Goal: Information Seeking & Learning: Find specific fact

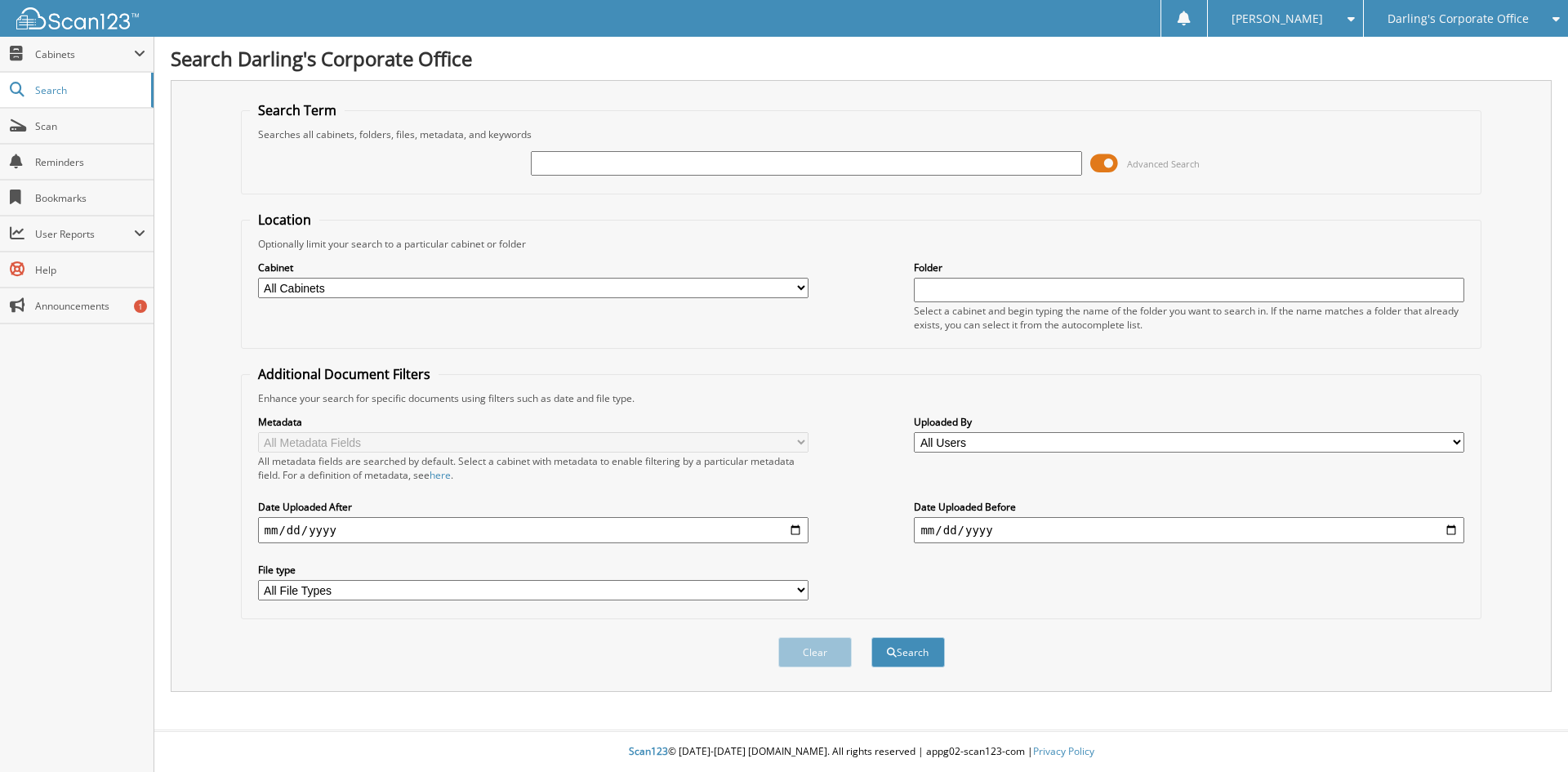
click at [582, 162] on input "text" at bounding box center [806, 163] width 551 height 25
click at [565, 163] on input "text" at bounding box center [806, 163] width 551 height 25
type input "6925"
click at [872, 637] on button "Search" at bounding box center [908, 652] width 73 height 30
click at [584, 165] on input "text" at bounding box center [806, 163] width 551 height 25
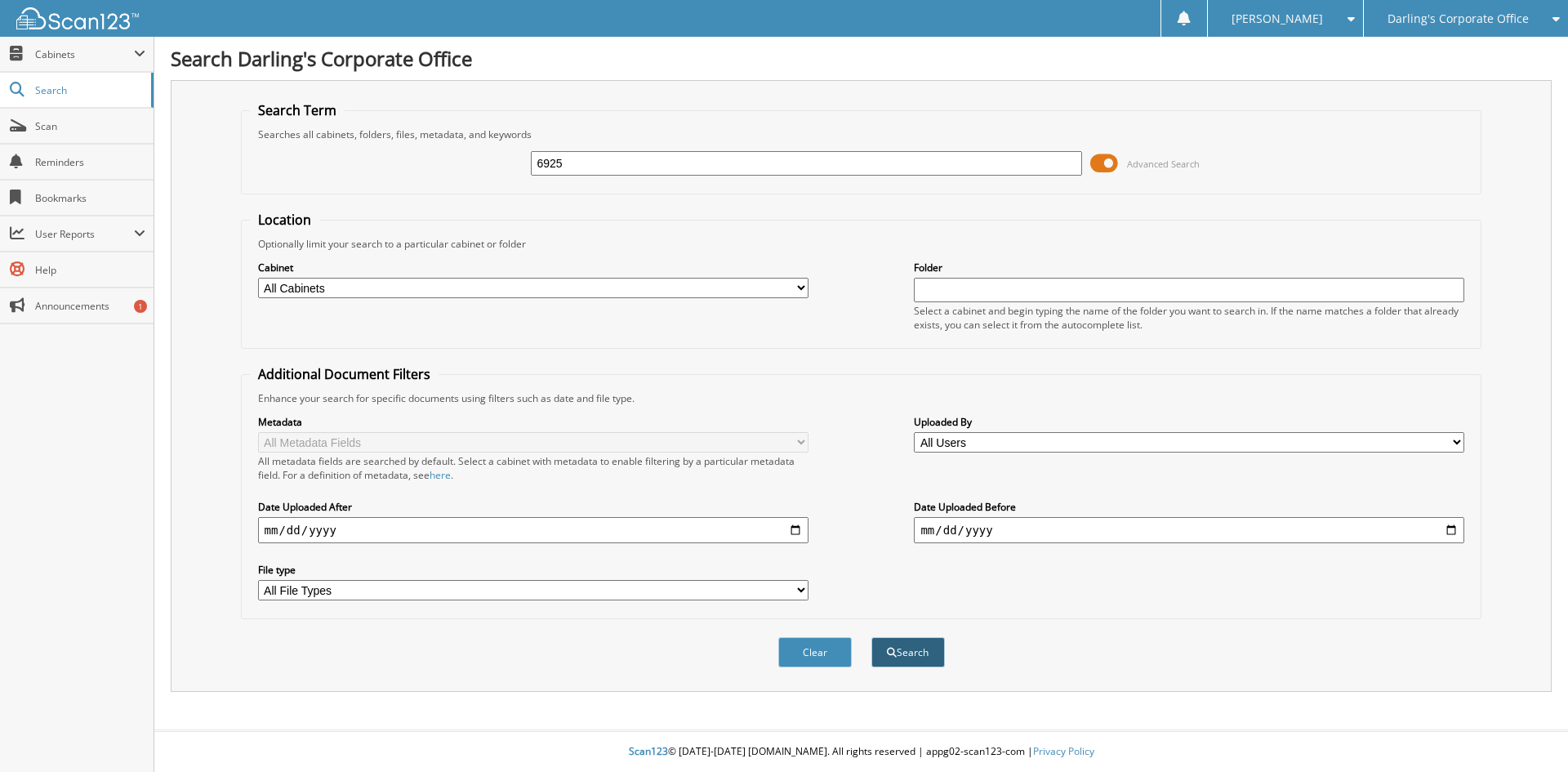
type input "6925"
click at [915, 641] on button "Search" at bounding box center [908, 652] width 73 height 30
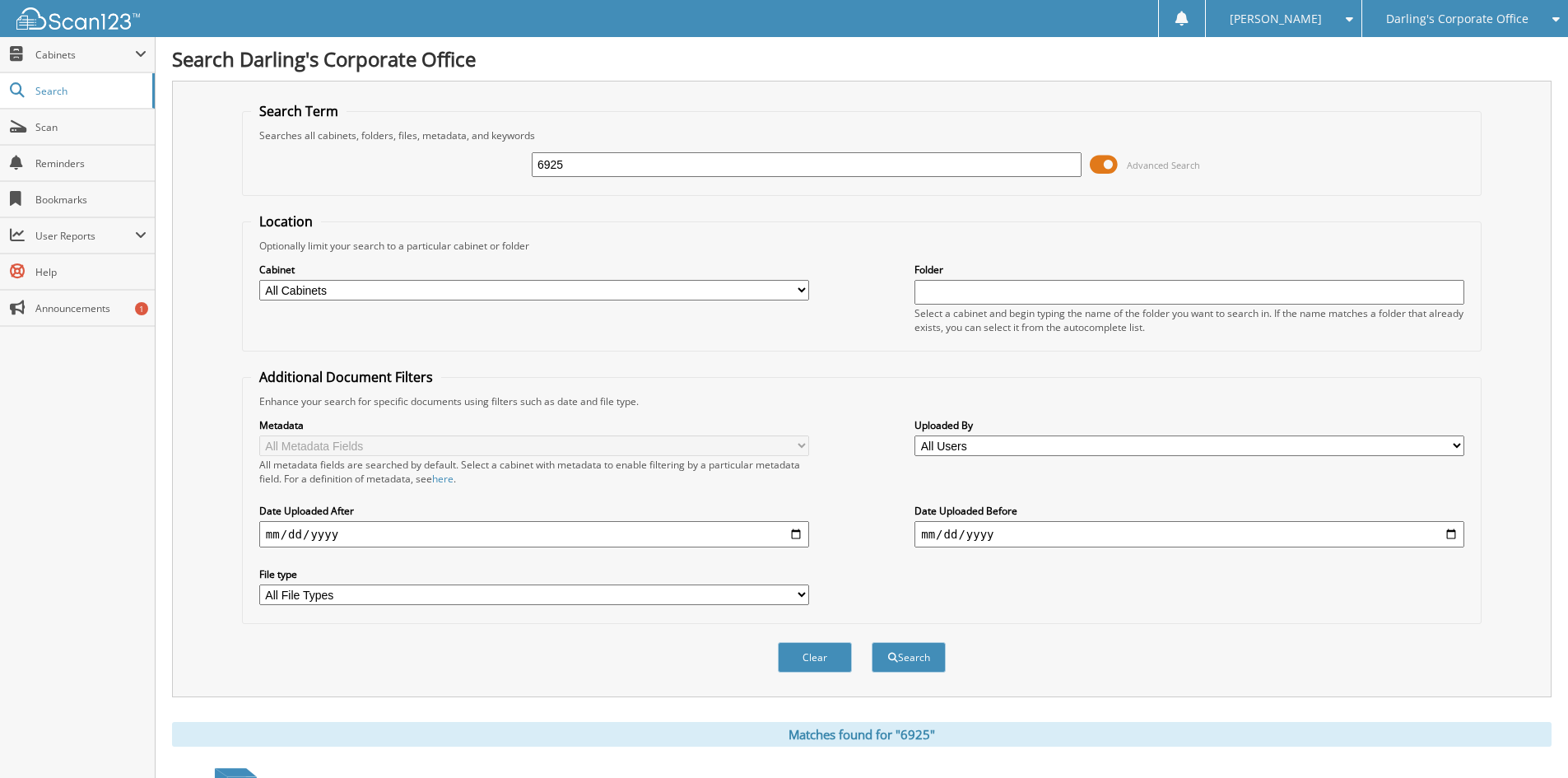
drag, startPoint x: 593, startPoint y: 166, endPoint x: 482, endPoint y: 163, distance: 111.0
click at [482, 164] on div "6925 Advanced Search" at bounding box center [861, 165] width 1221 height 45
type input "versant"
click at [917, 655] on button "Search" at bounding box center [909, 657] width 74 height 30
click at [793, 288] on select "All Cabinets ACCOUNTS PAYABLE AFTERMARKET SOLD O/S A DEAL CANCELLATIONS CAR DEA…" at bounding box center [534, 290] width 550 height 21
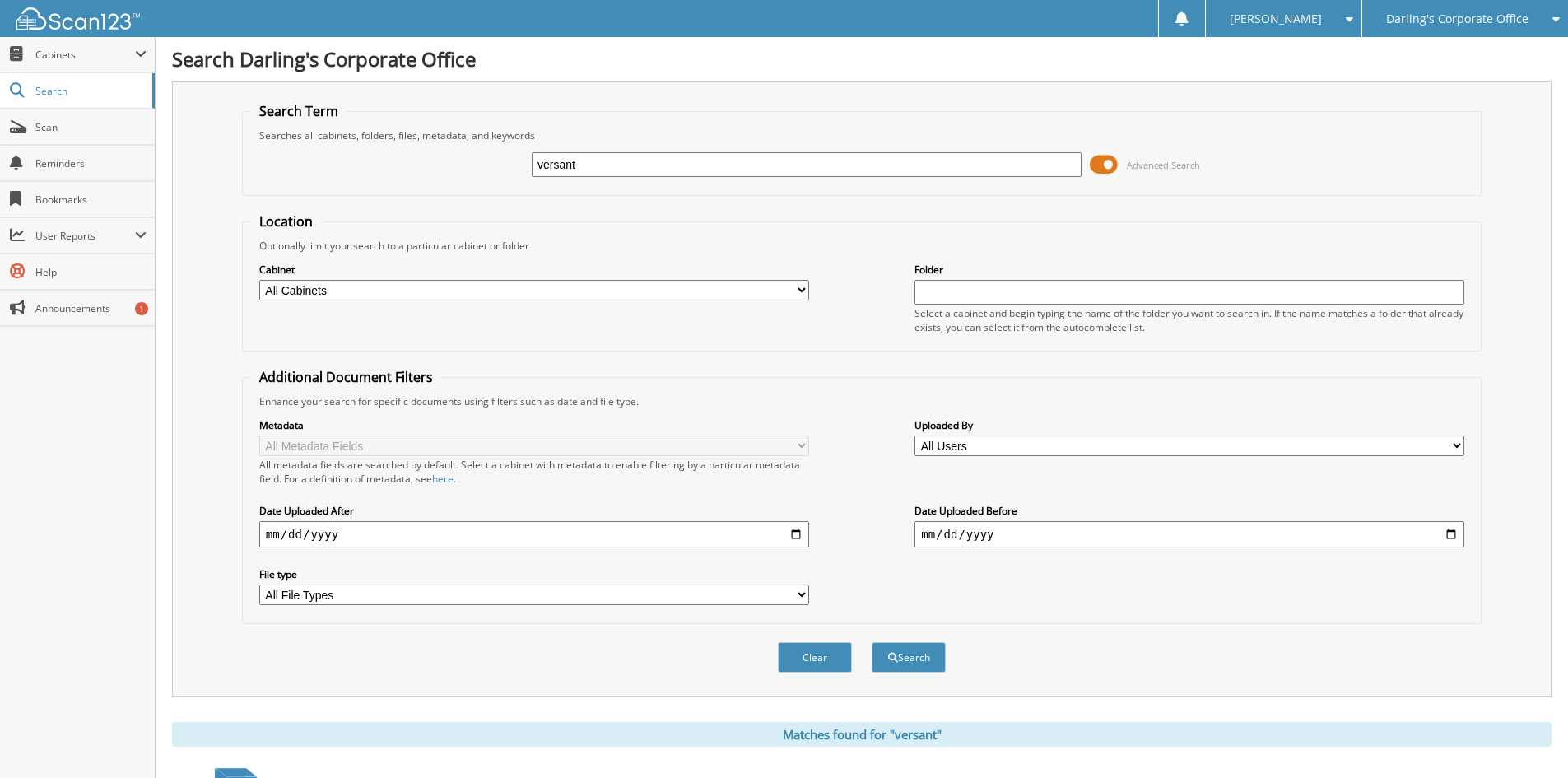
select select "36251"
click at [259, 280] on select "All Cabinets ACCOUNTS PAYABLE AFTERMARKET SOLD O/S A DEAL CANCELLATIONS CAR DEA…" at bounding box center [534, 290] width 550 height 21
drag, startPoint x: 599, startPoint y: 166, endPoint x: 471, endPoint y: 178, distance: 128.6
click at [471, 178] on div "versant Advanced Search" at bounding box center [861, 165] width 1221 height 45
type input "6925"
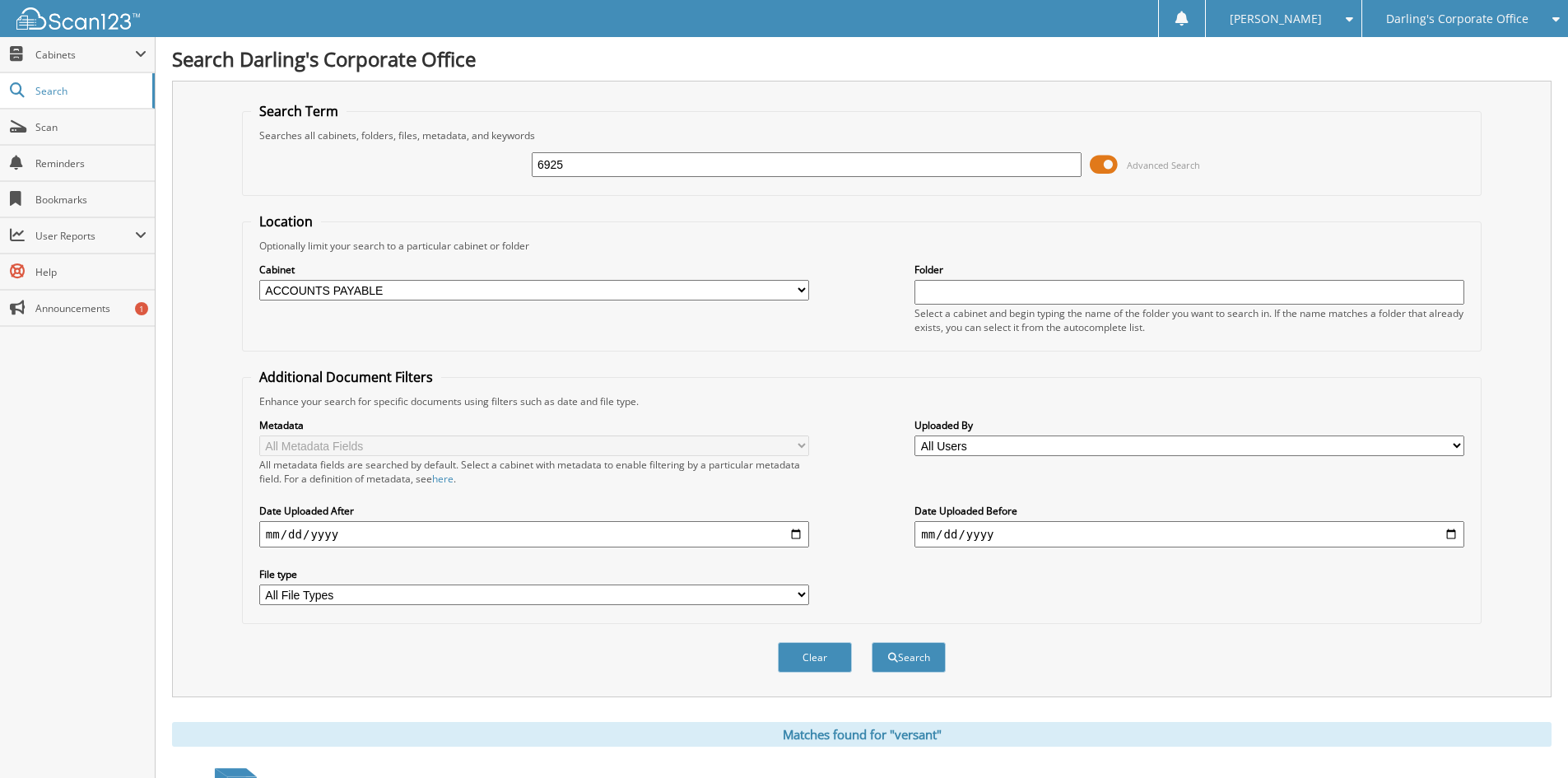
click at [872, 642] on button "Search" at bounding box center [909, 657] width 74 height 30
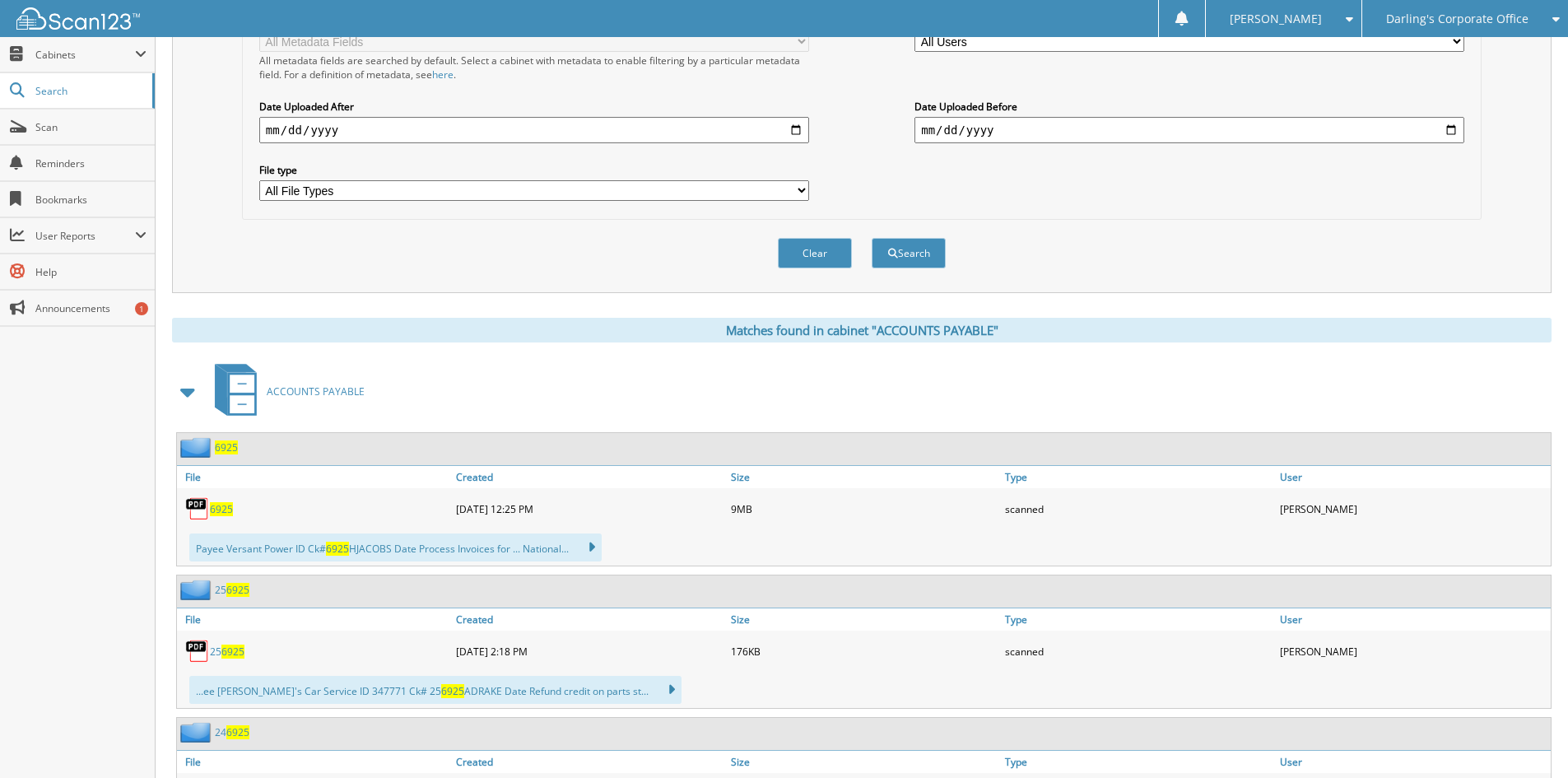
scroll to position [411, 0]
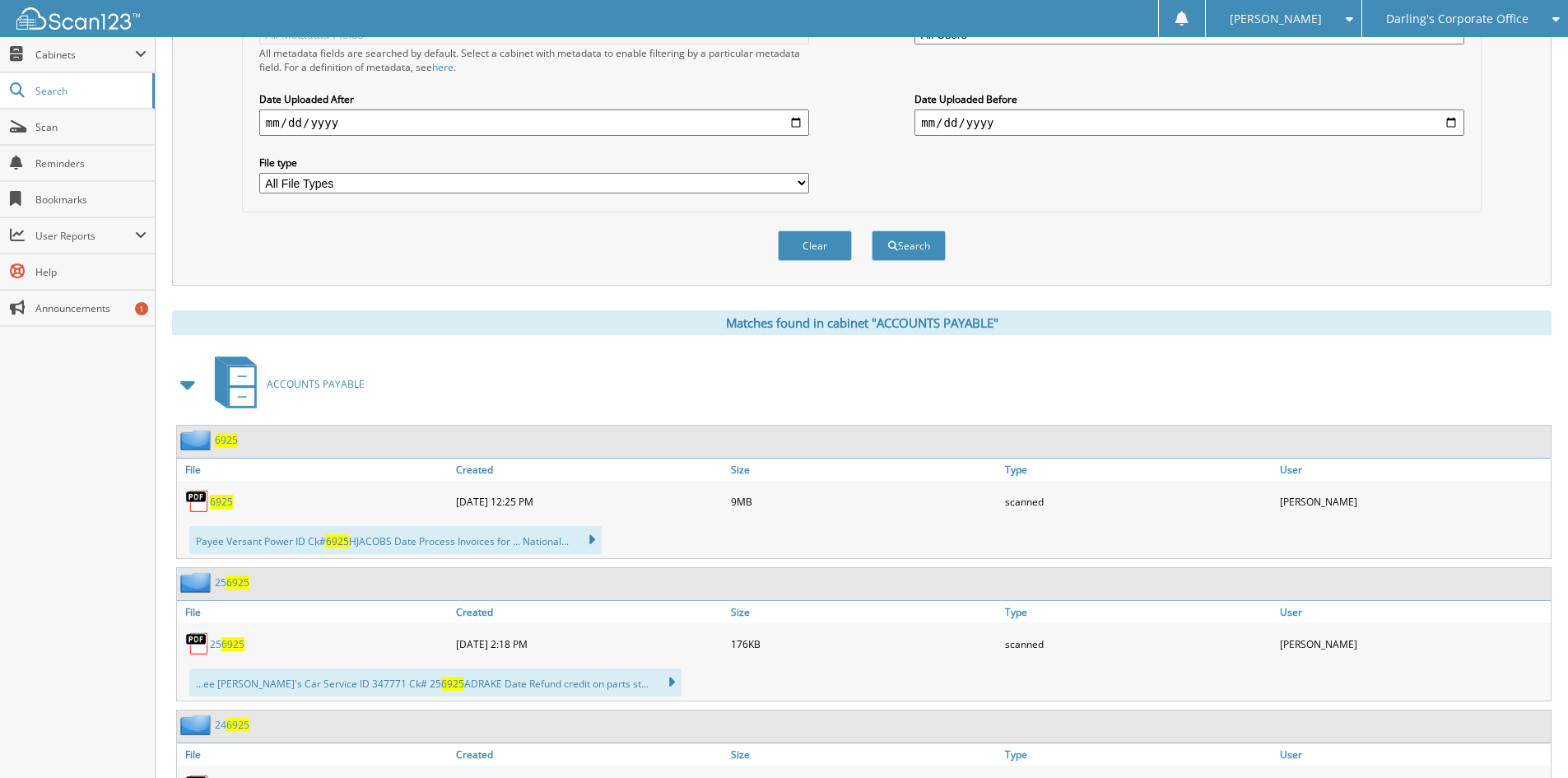
click at [218, 505] on span "6925" at bounding box center [221, 501] width 23 height 14
